Goal: Task Accomplishment & Management: Manage account settings

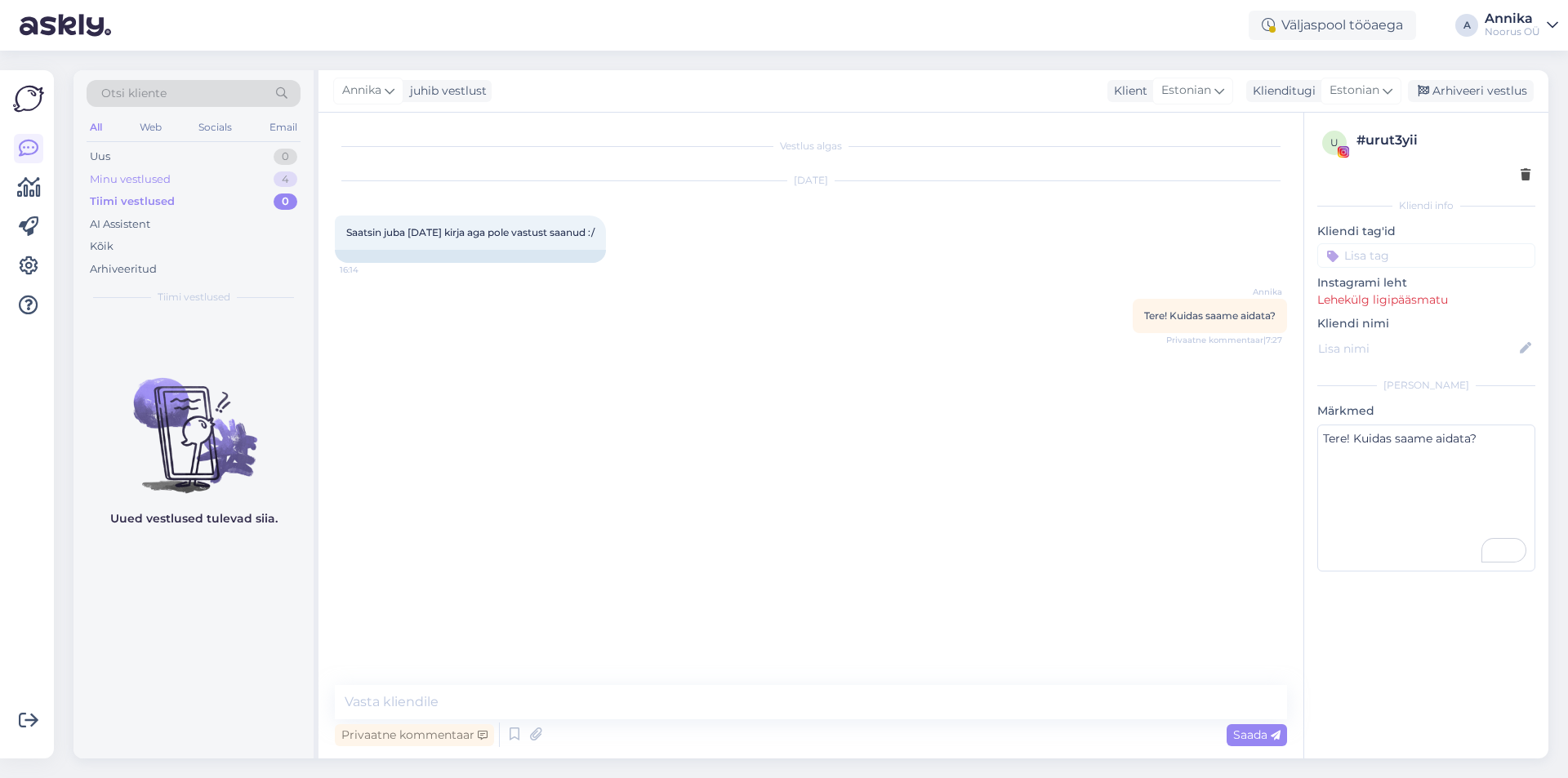
click at [246, 175] on div "Minu vestlused 4" at bounding box center [193, 180] width 214 height 23
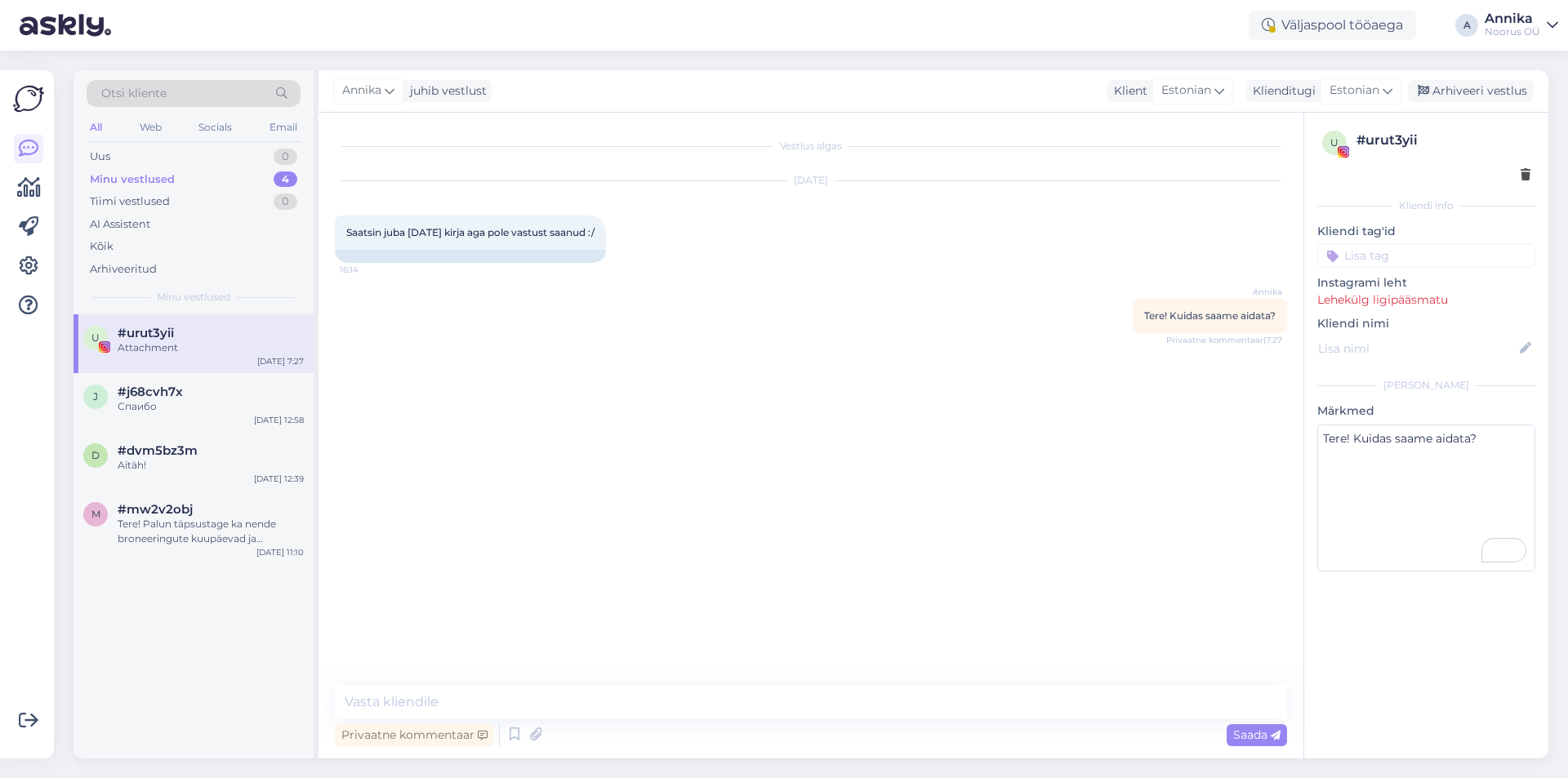
click at [209, 343] on div "Attachment" at bounding box center [210, 348] width 186 height 15
click at [210, 390] on div "#j68cvh7x" at bounding box center [210, 392] width 186 height 15
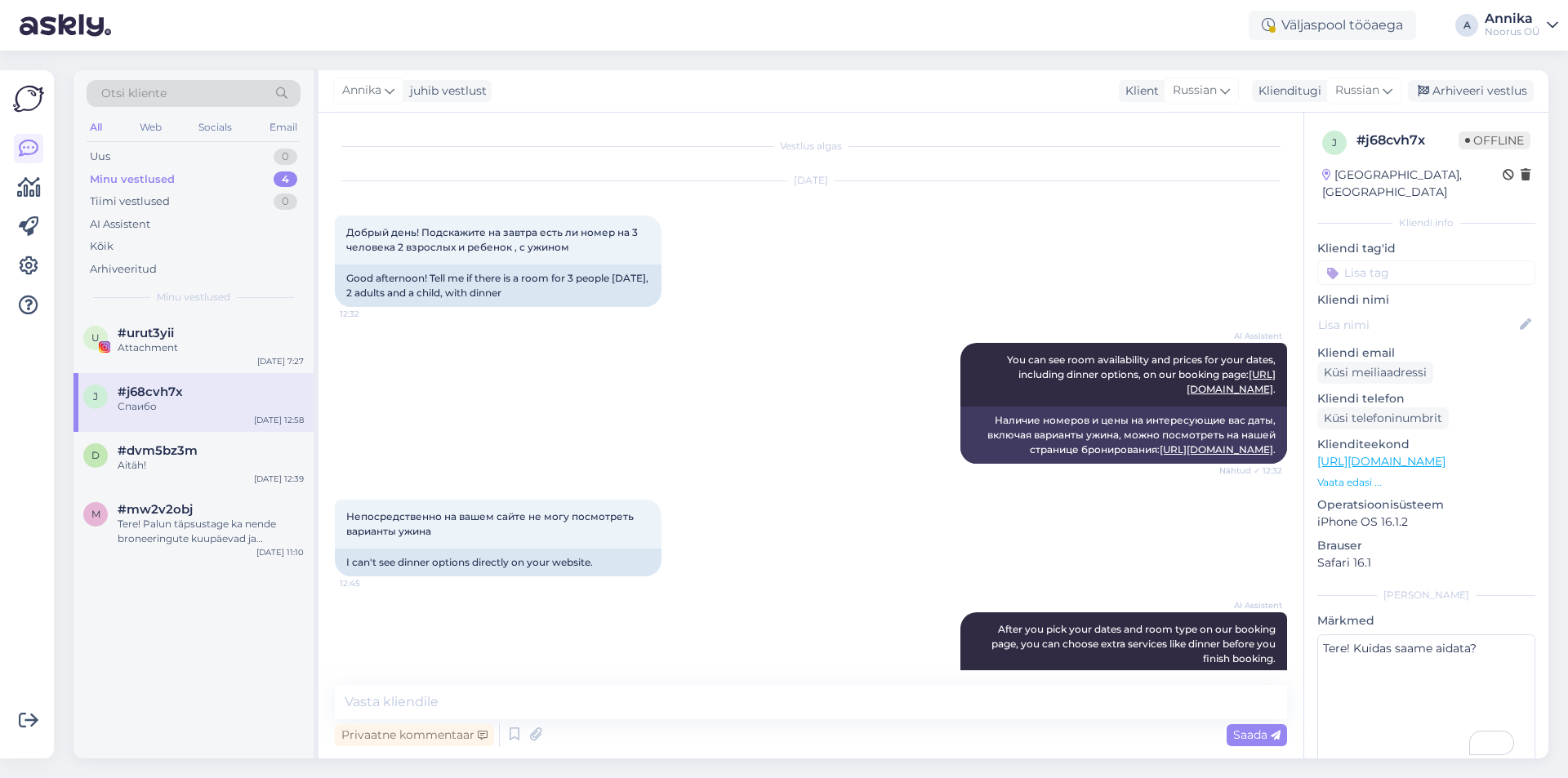
scroll to position [464, 0]
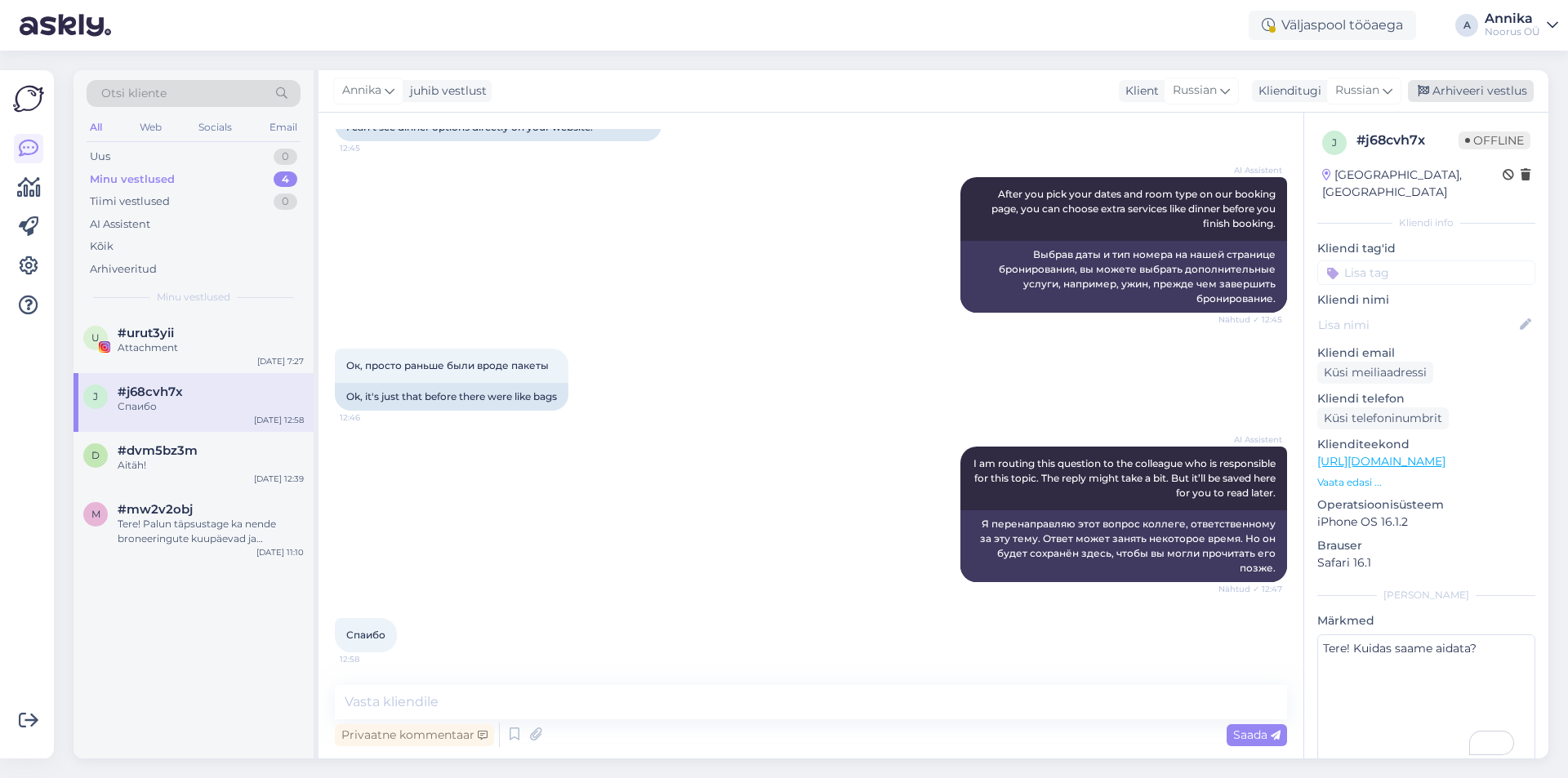
click at [1297, 92] on div "Arhiveeri vestlus" at bounding box center [1471, 91] width 126 height 22
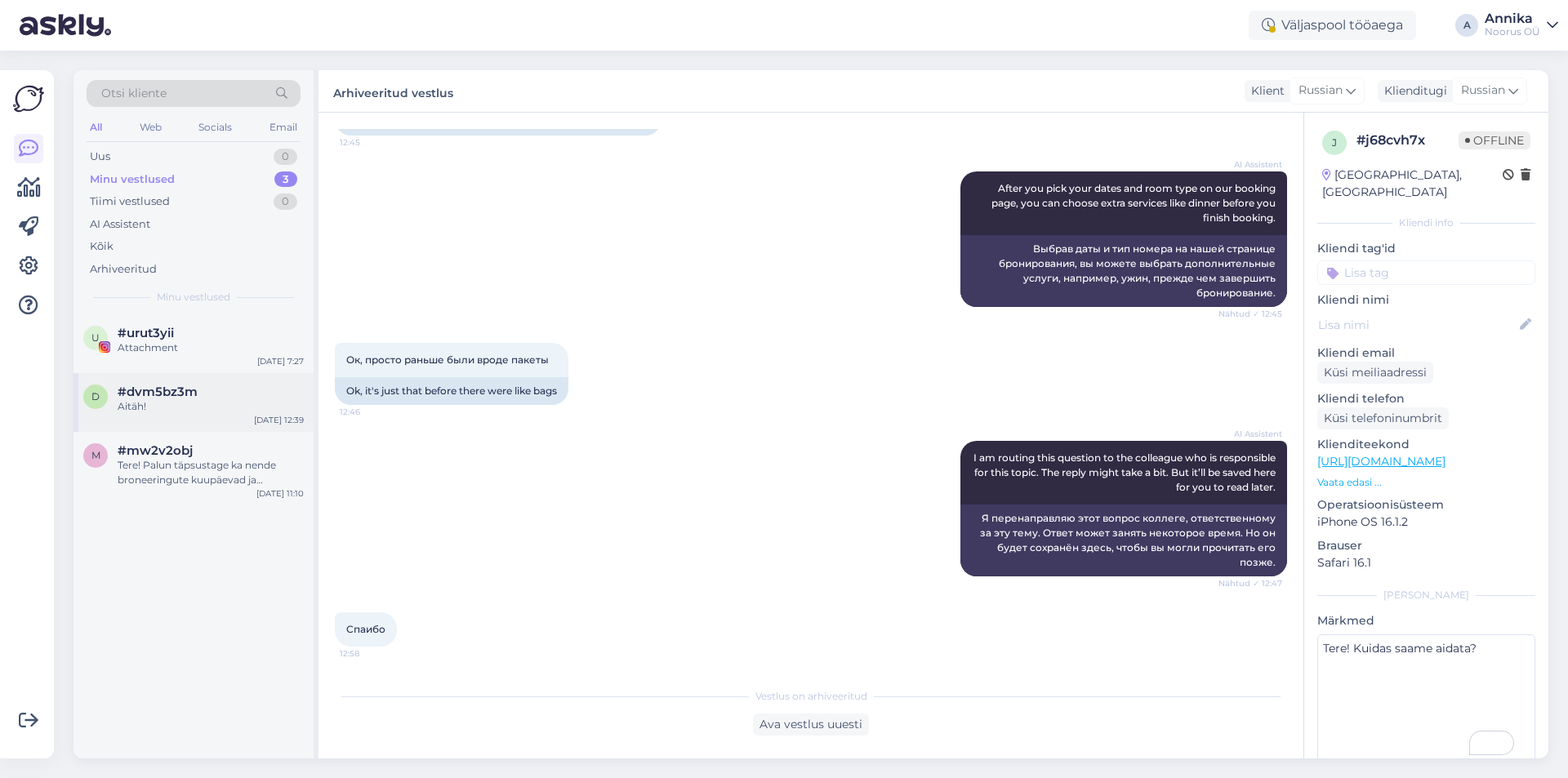
click at [169, 399] on div "Aitäh!" at bounding box center [210, 406] width 186 height 15
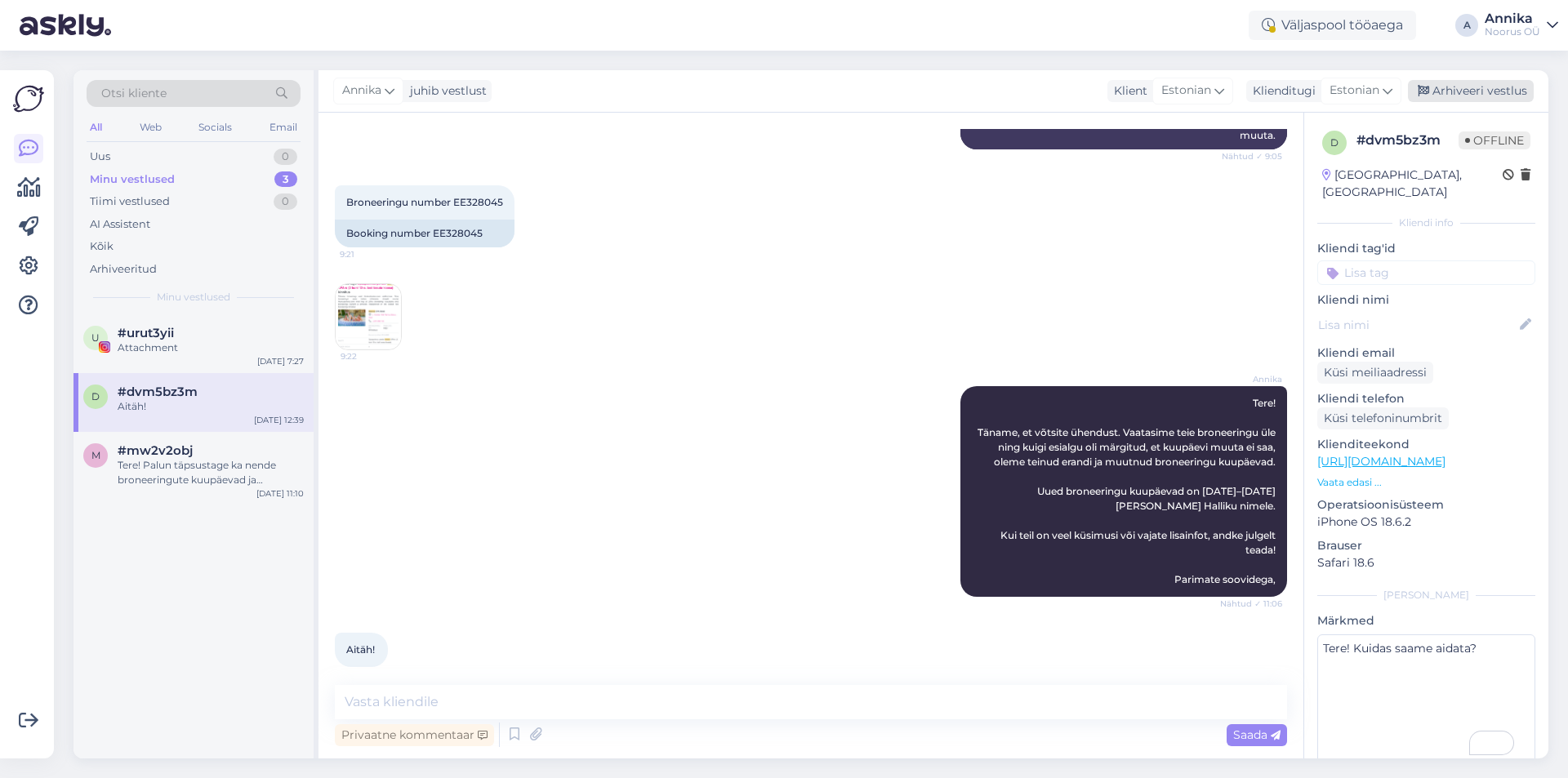
click at [1297, 85] on div "Arhiveeri vestlus" at bounding box center [1471, 91] width 126 height 22
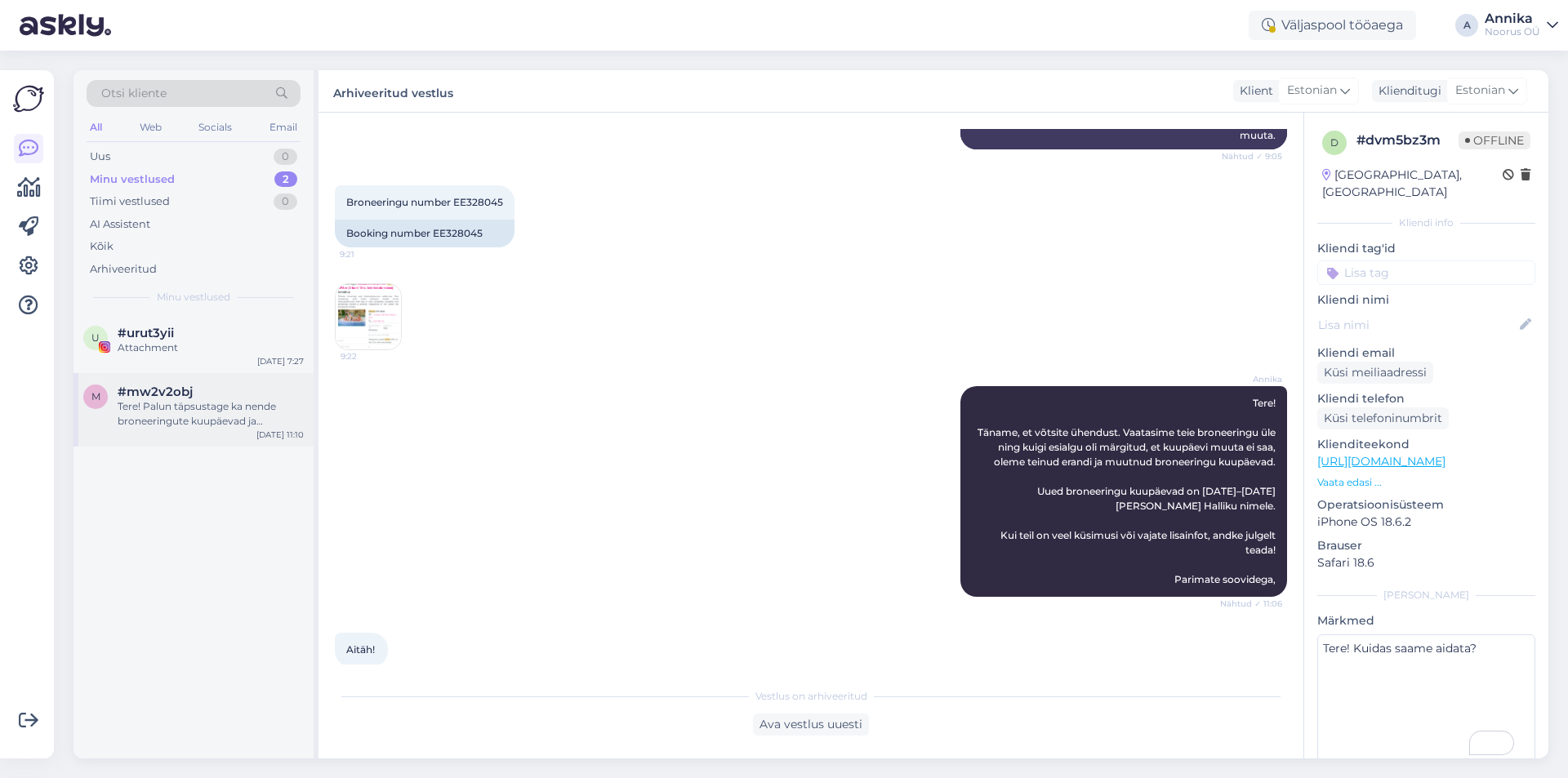
click at [195, 387] on div "#mw2v2obj" at bounding box center [210, 392] width 186 height 15
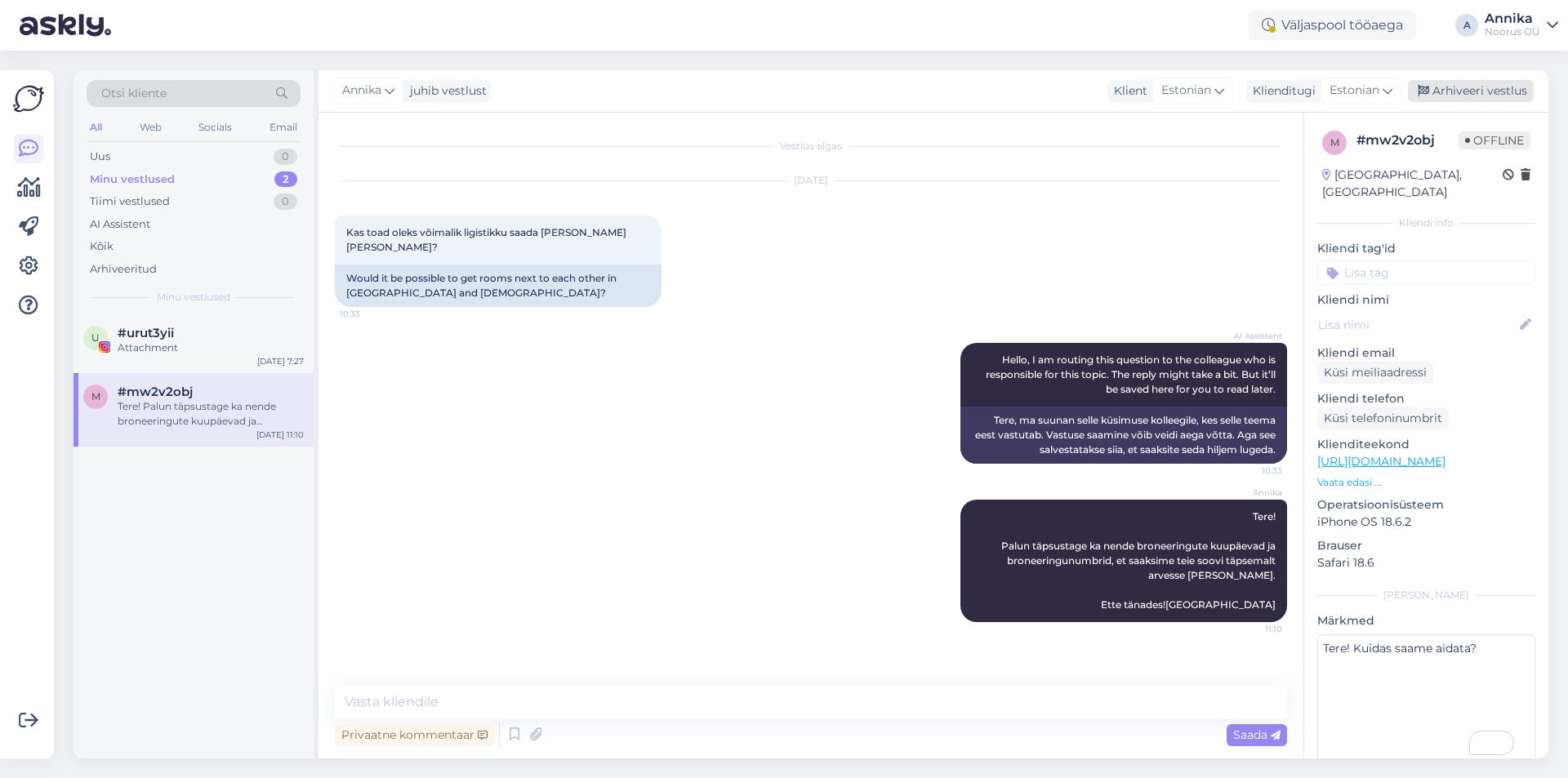
click at [1297, 97] on div "Arhiveeri vestlus" at bounding box center [1471, 91] width 126 height 22
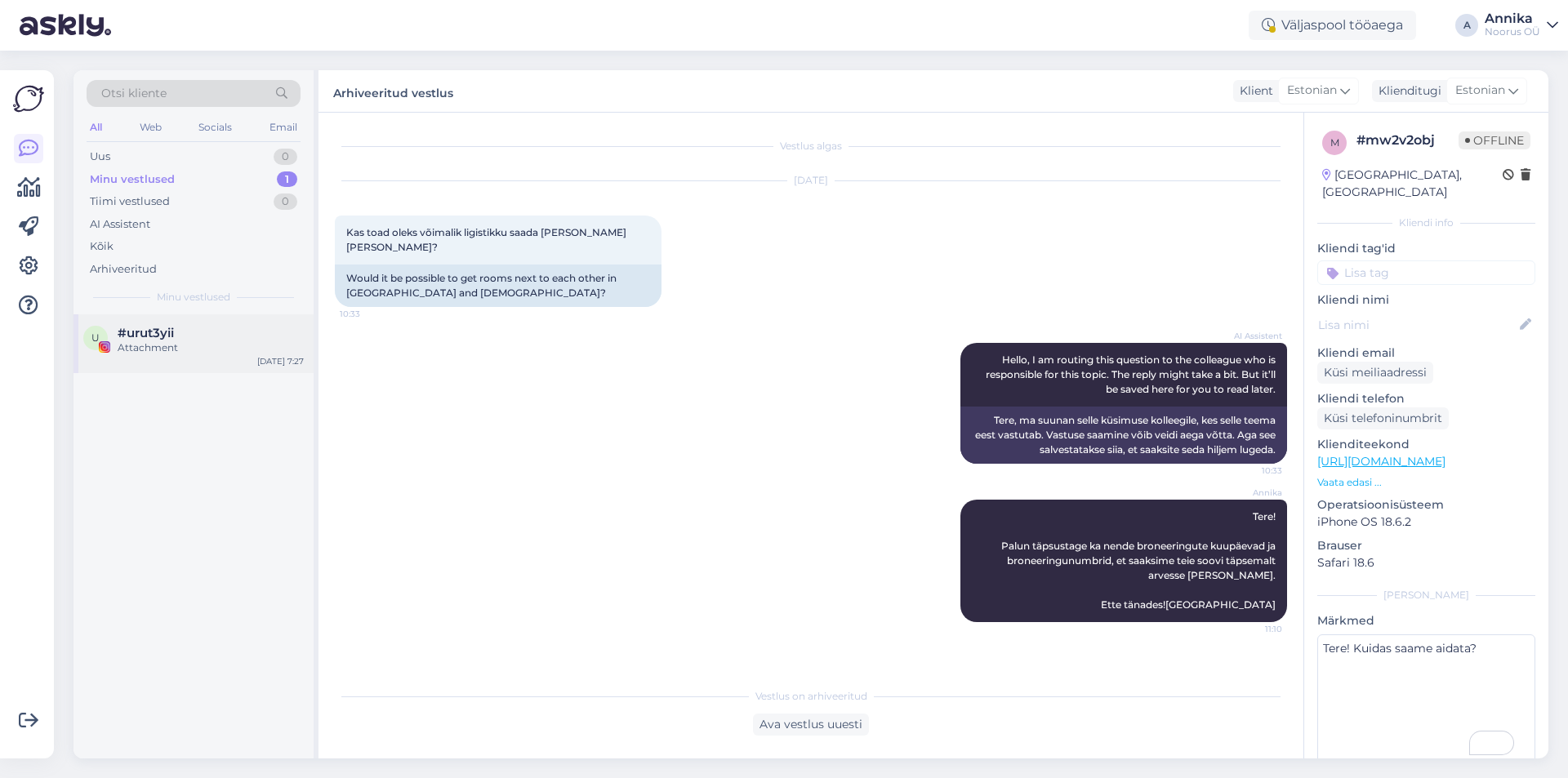
click at [205, 320] on div "u #urut3yii Attachment [DATE] 7:27" at bounding box center [193, 344] width 240 height 59
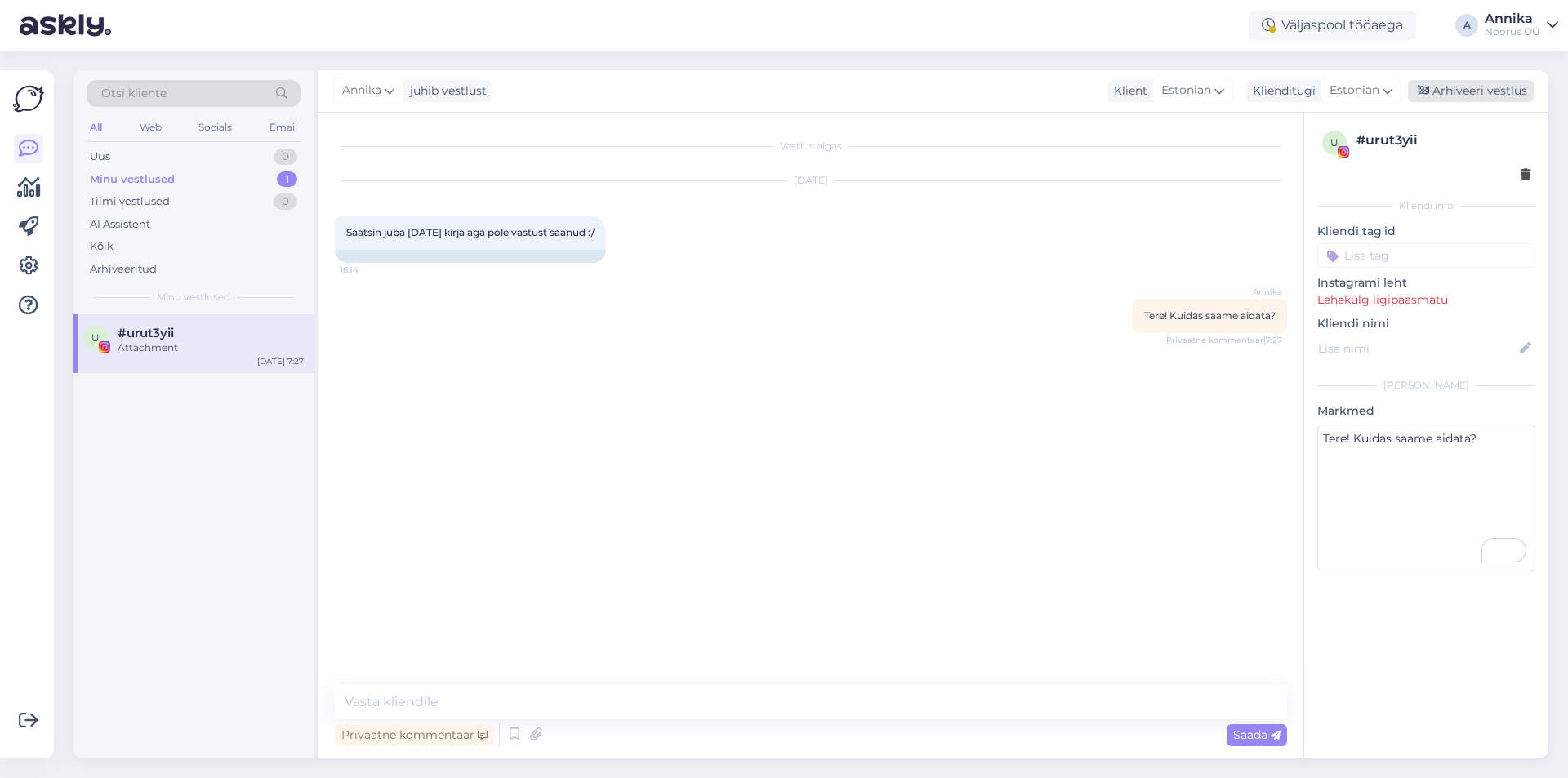
click at [1297, 97] on div "Arhiveeri vestlus" at bounding box center [1471, 91] width 126 height 22
